Goal: Information Seeking & Learning: Learn about a topic

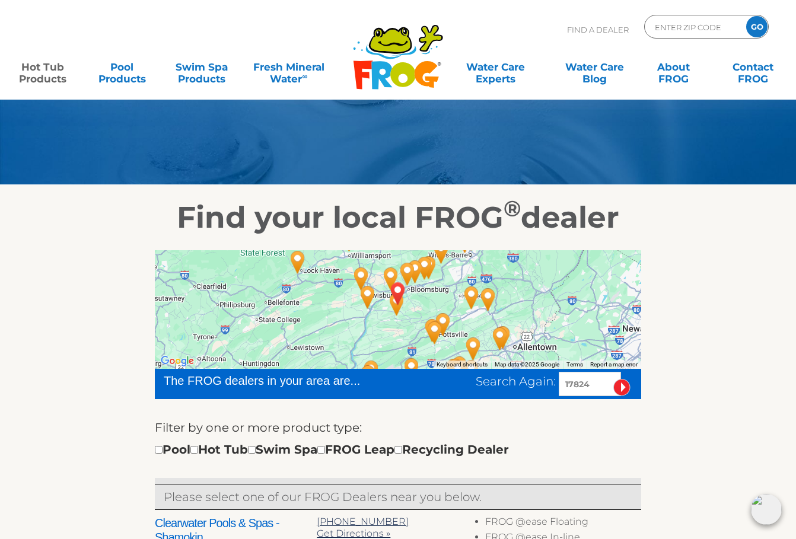
scroll to position [45, 0]
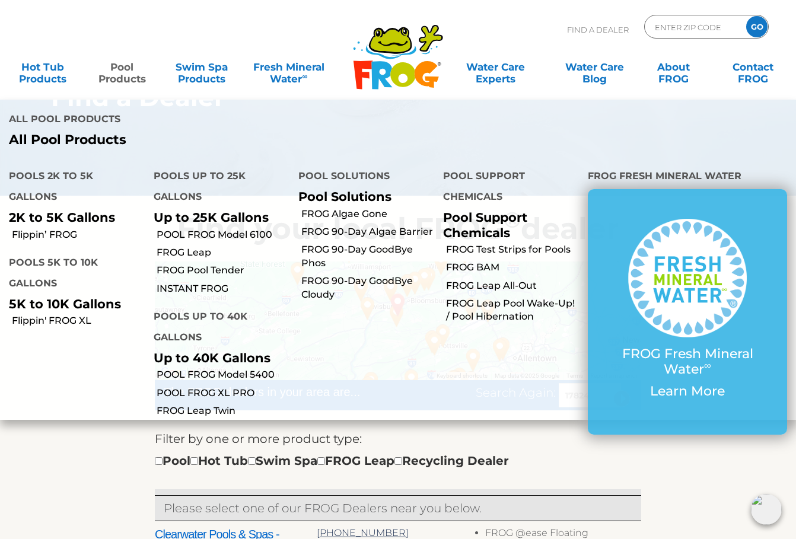
click at [118, 74] on link "Pool Products" at bounding box center [122, 67] width 62 height 24
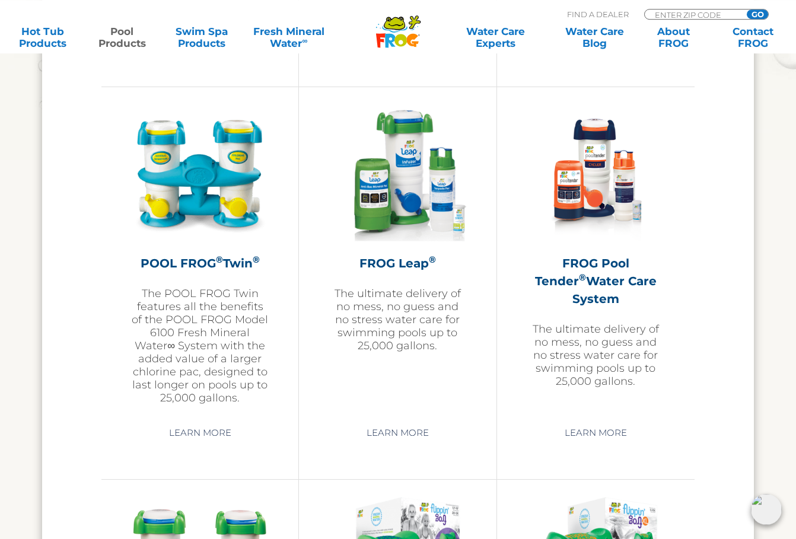
scroll to position [2029, 0]
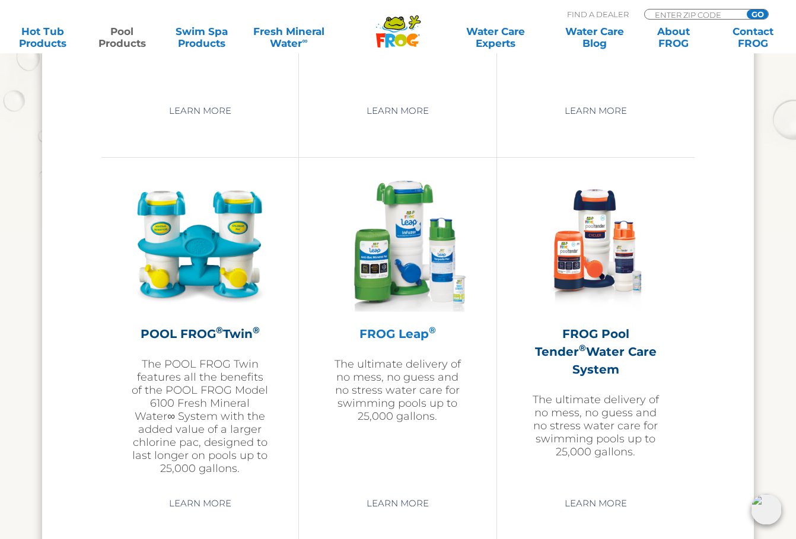
click at [404, 230] on img at bounding box center [398, 245] width 138 height 138
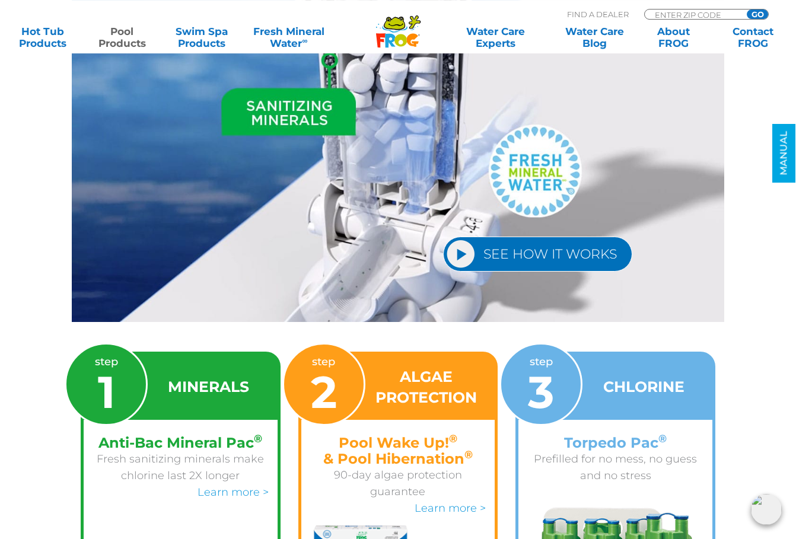
scroll to position [1646, 0]
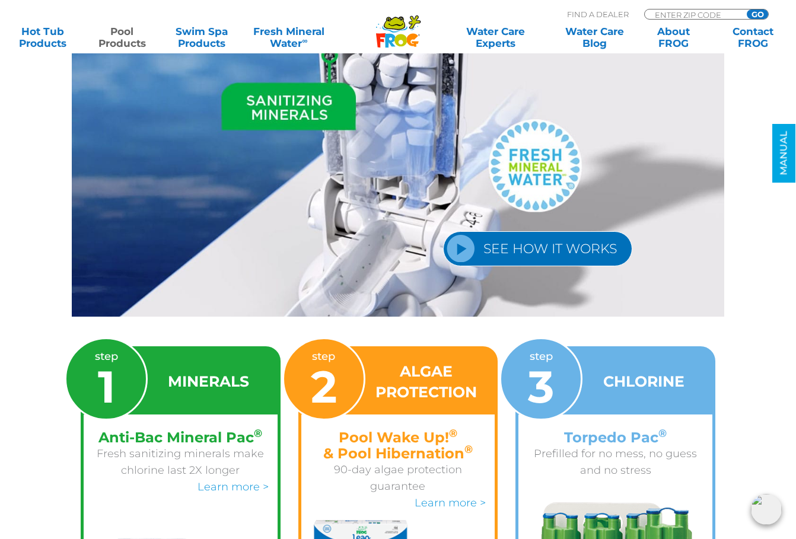
click at [505, 234] on link "SEE HOW IT WORKS" at bounding box center [537, 248] width 189 height 35
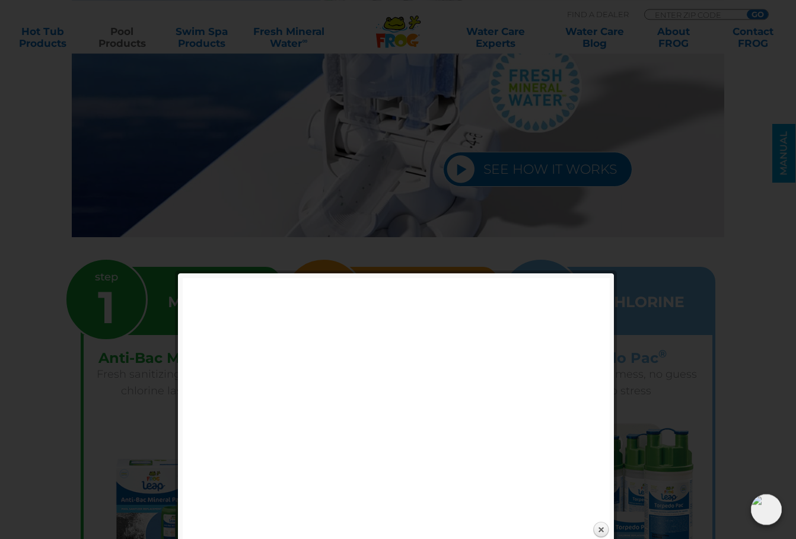
scroll to position [1860, 0]
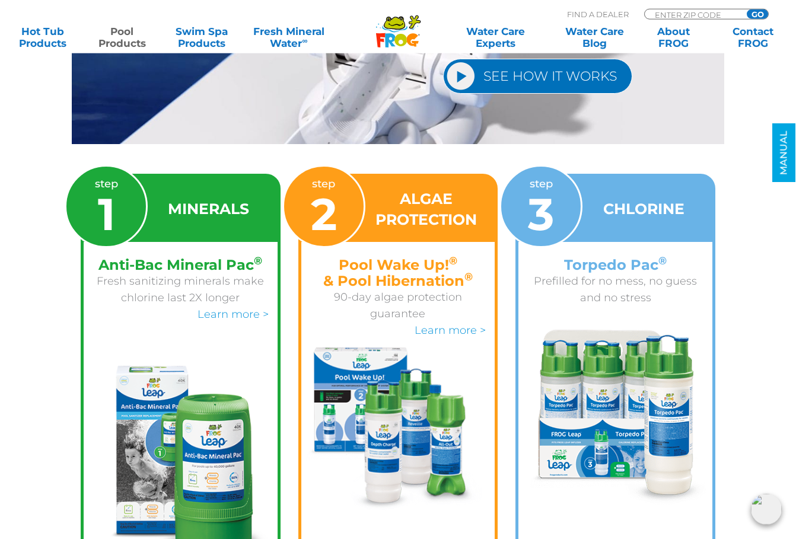
scroll to position [1815, 0]
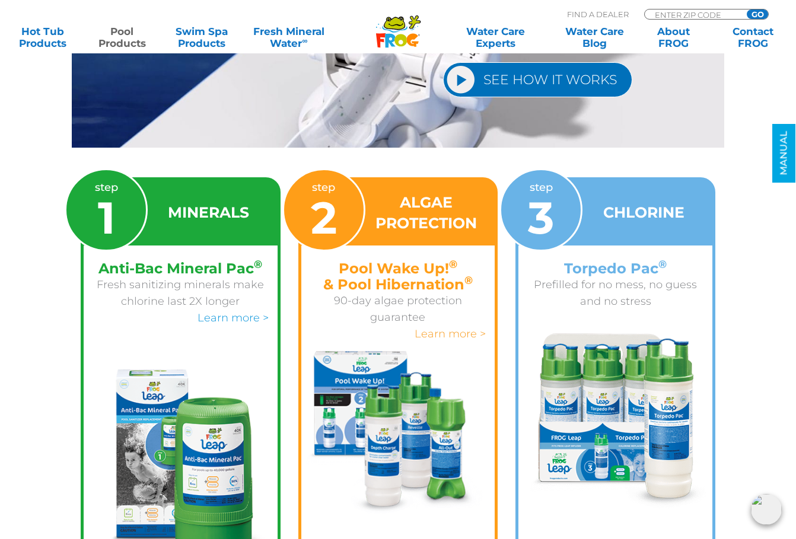
click at [455, 328] on link "Learn more >" at bounding box center [450, 334] width 71 height 13
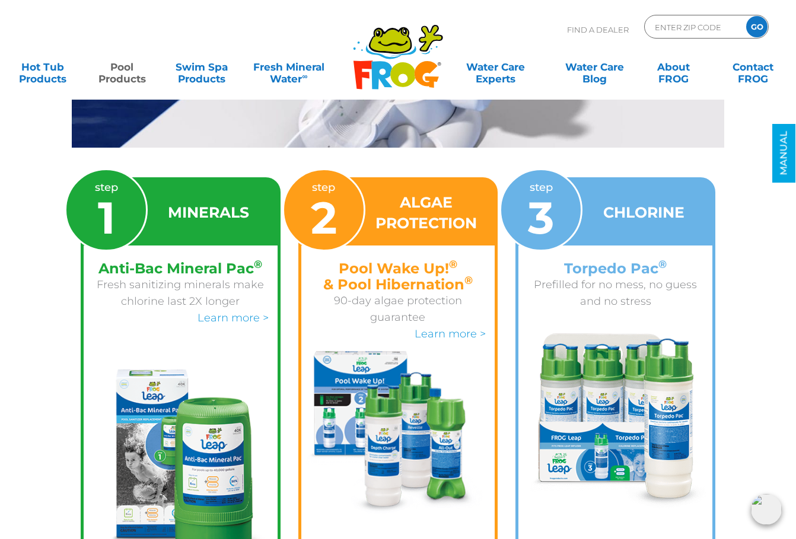
scroll to position [1815, 0]
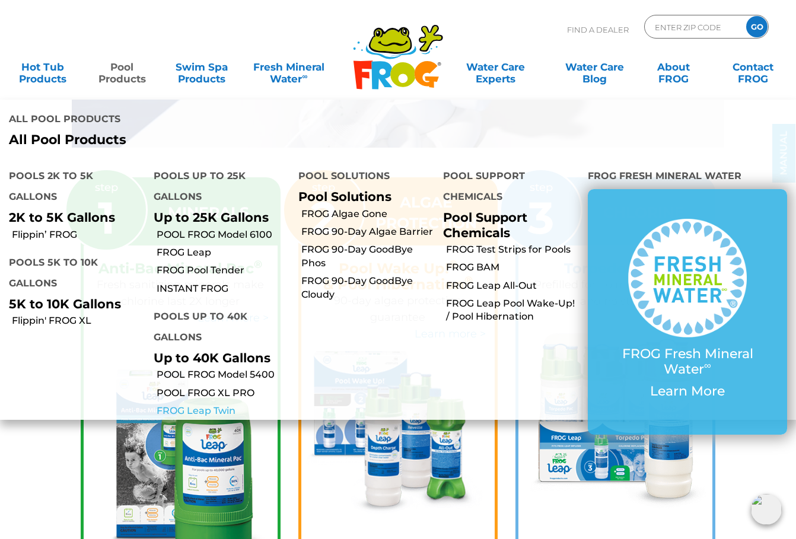
click at [199, 405] on link "FROG Leap Twin" at bounding box center [223, 411] width 133 height 13
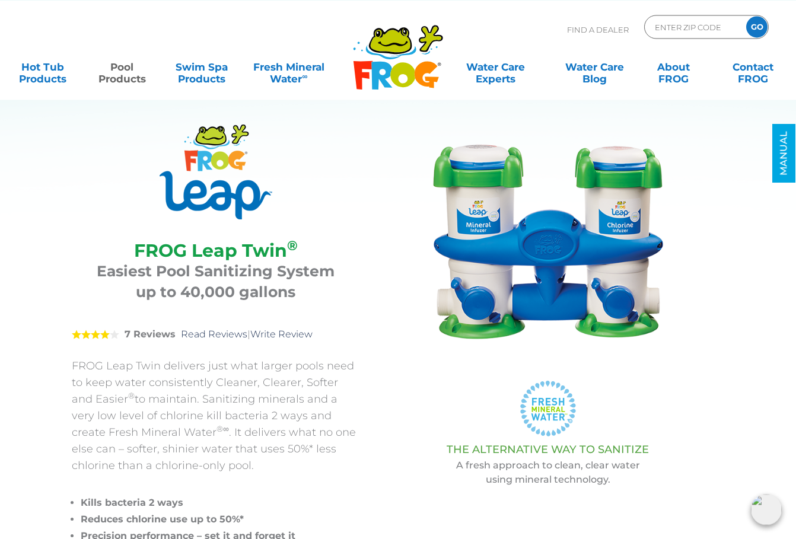
scroll to position [11, 0]
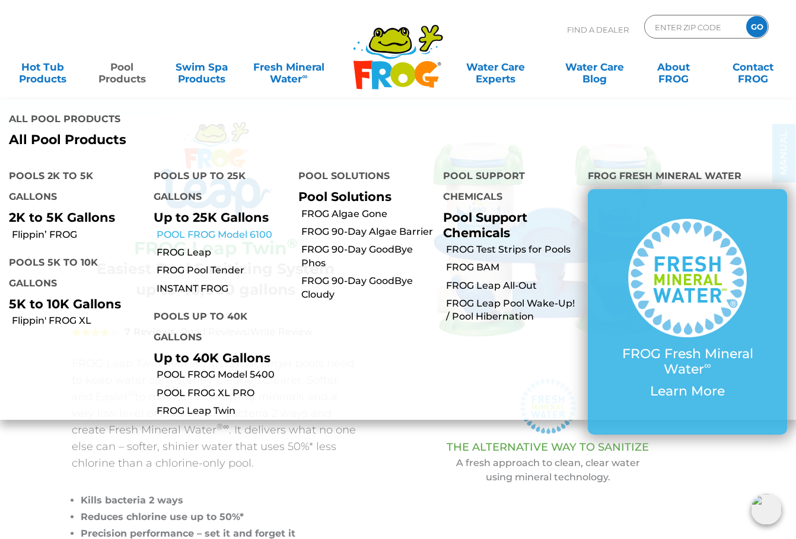
click at [210, 228] on link "POOL FROG Model 6100" at bounding box center [223, 234] width 133 height 13
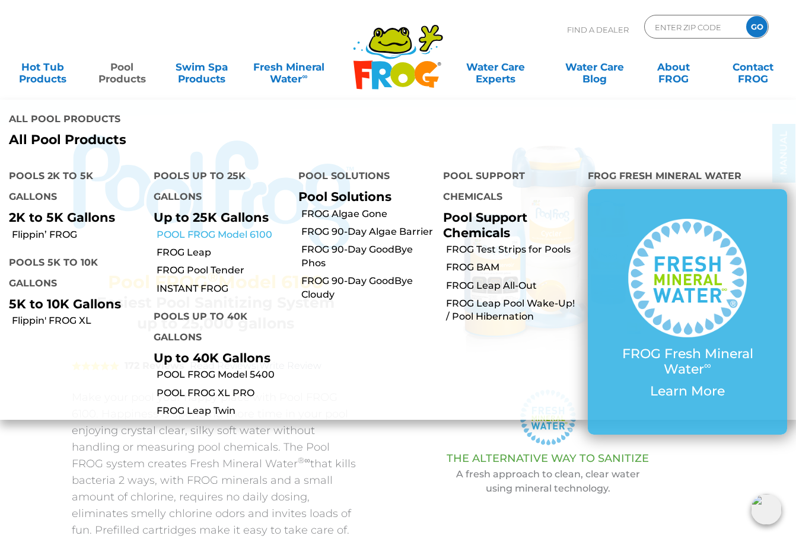
click at [213, 228] on link "POOL FROG Model 6100" at bounding box center [223, 234] width 133 height 13
click at [196, 368] on link "POOL FROG Model 5400" at bounding box center [223, 374] width 133 height 13
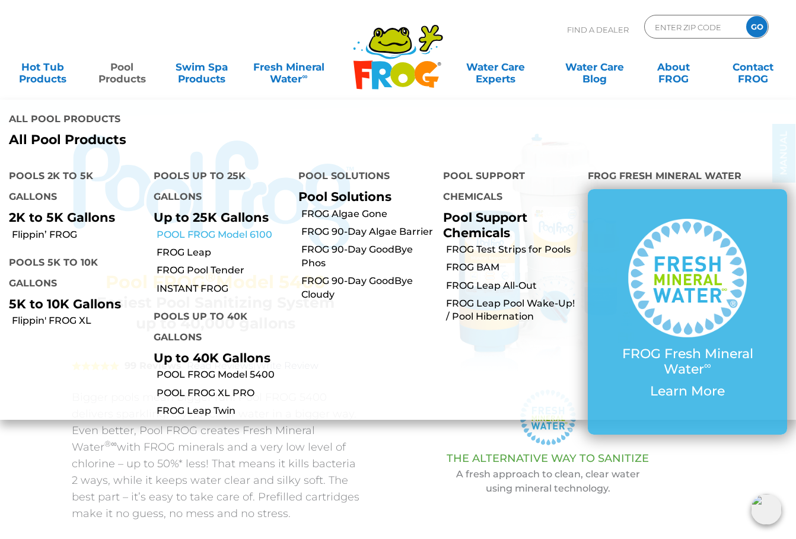
click at [196, 228] on link "POOL FROG Model 6100" at bounding box center [223, 234] width 133 height 13
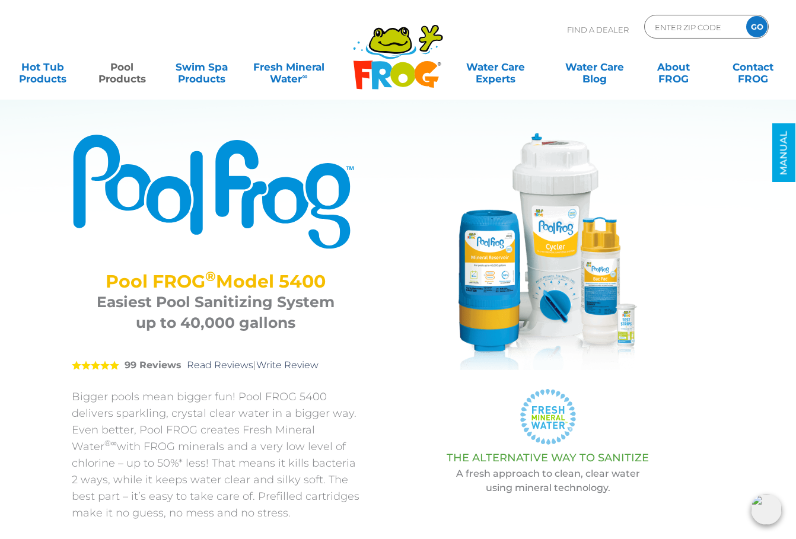
scroll to position [11, 0]
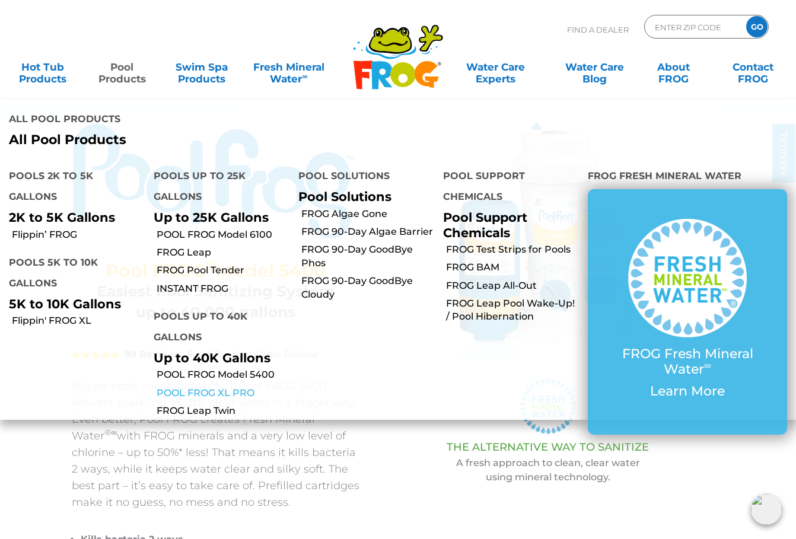
click at [218, 387] on link "POOL FROG XL PRO" at bounding box center [223, 393] width 133 height 13
